Goal: Book appointment/travel/reservation

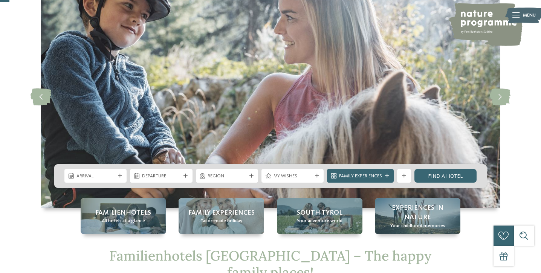
scroll to position [49, 0]
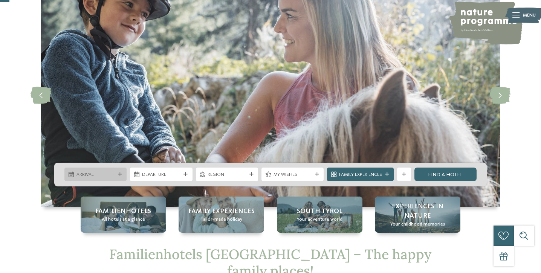
click at [90, 179] on div "Arrival" at bounding box center [95, 175] width 62 height 14
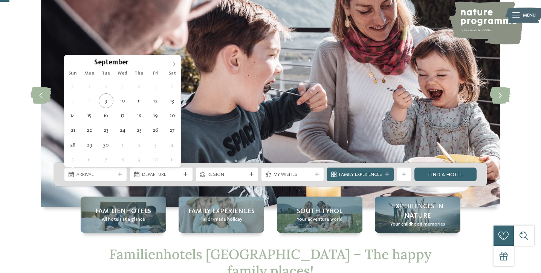
click at [173, 62] on icon at bounding box center [174, 63] width 3 height 5
type div "18.12.2025"
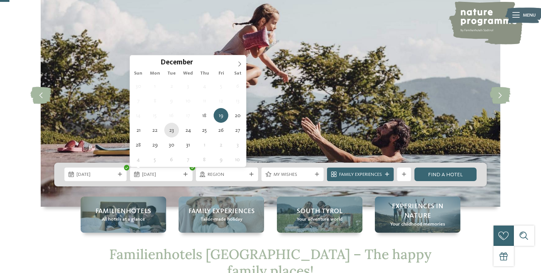
type div "23.12.2025"
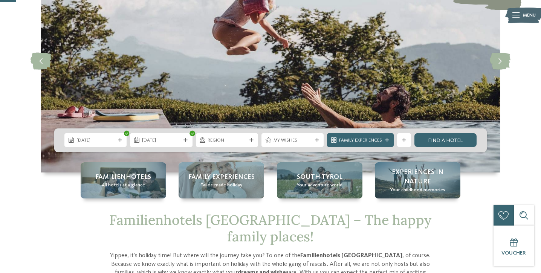
scroll to position [87, 0]
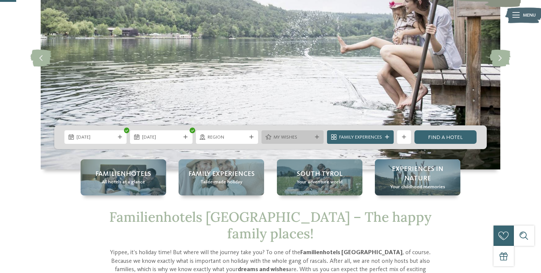
click at [315, 136] on icon at bounding box center [317, 137] width 4 height 4
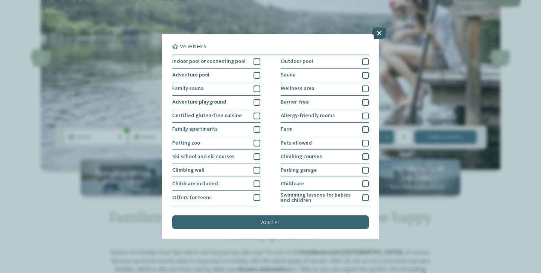
click at [378, 36] on icon at bounding box center [379, 33] width 15 height 12
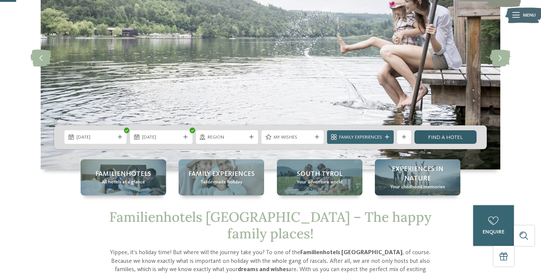
click at [448, 137] on link "Find a hotel" at bounding box center [445, 137] width 62 height 14
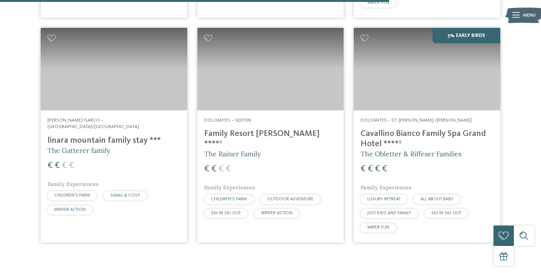
scroll to position [906, 0]
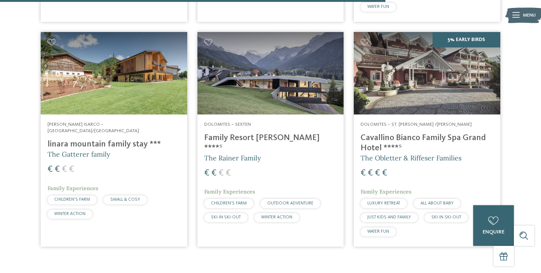
click at [242, 154] on span "The Rainer Family" at bounding box center [232, 158] width 57 height 9
click at [239, 133] on h4 "Family Resort [PERSON_NAME] ****ˢ" at bounding box center [270, 143] width 133 height 20
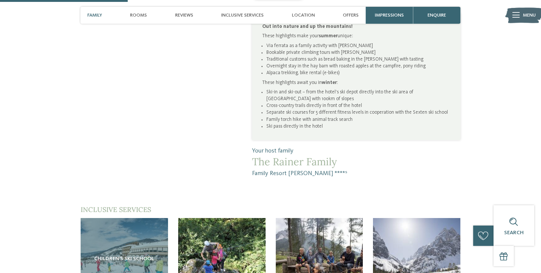
scroll to position [439, 0]
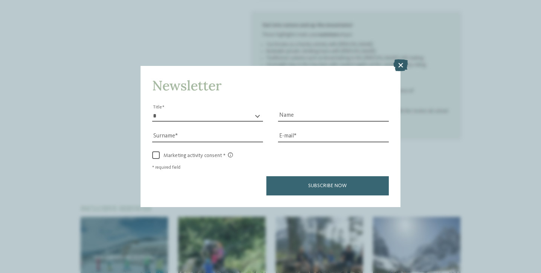
click at [403, 64] on icon at bounding box center [400, 65] width 15 height 12
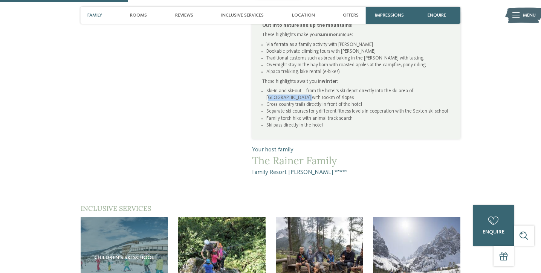
drag, startPoint x: 415, startPoint y: 91, endPoint x: 278, endPoint y: 99, distance: 136.9
click at [278, 99] on li "Ski-in and ski-out – from the hotel’s ski depot directly into the ski area of […" at bounding box center [358, 95] width 184 height 14
copy li "exten Three Peaks"
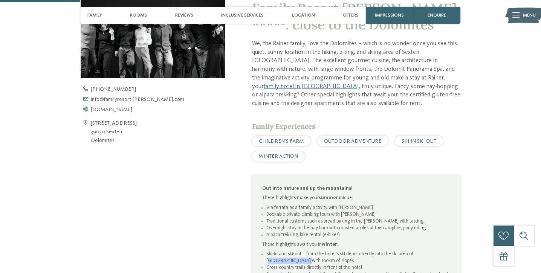
scroll to position [278, 0]
